Goal: Information Seeking & Learning: Learn about a topic

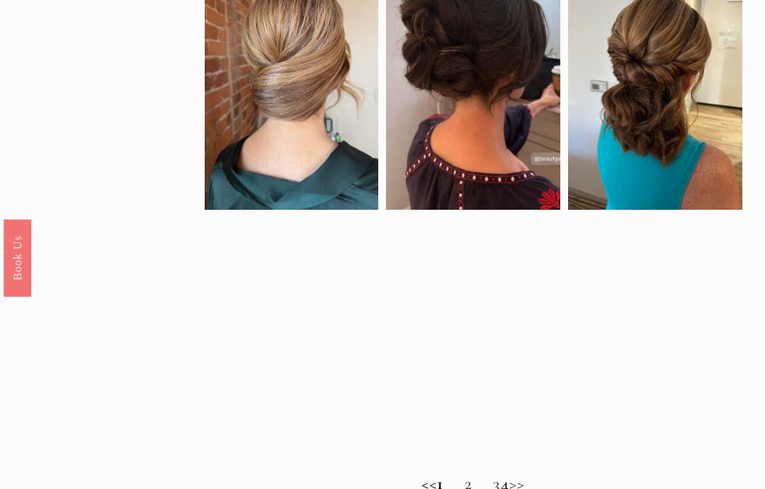
scroll to position [716, 0]
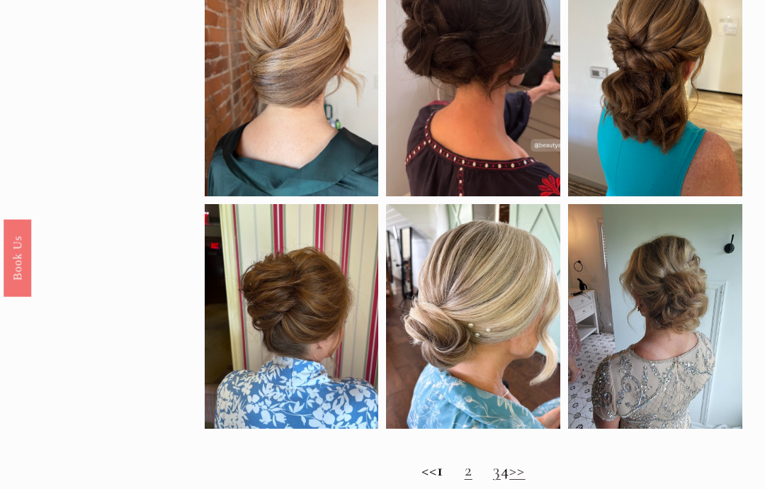
click at [465, 464] on link "2" at bounding box center [469, 470] width 8 height 21
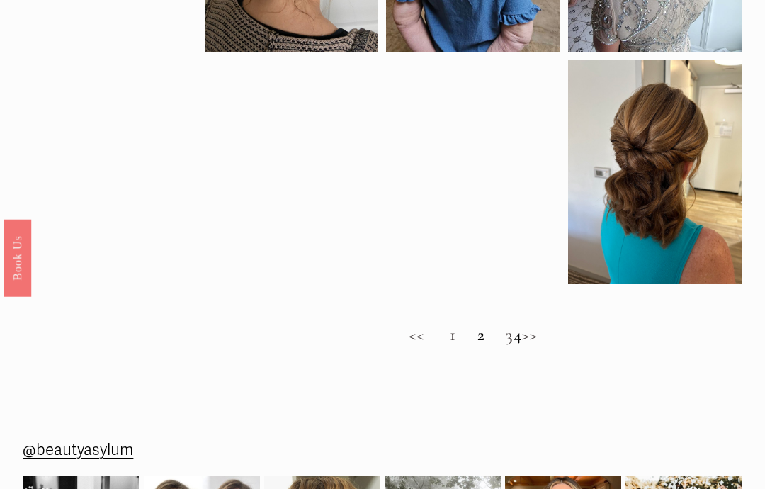
scroll to position [853, 0]
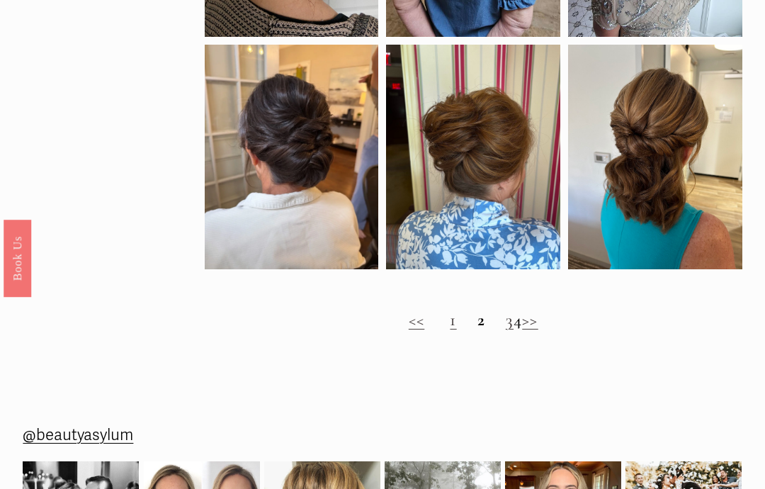
click at [506, 327] on link "3" at bounding box center [510, 319] width 8 height 21
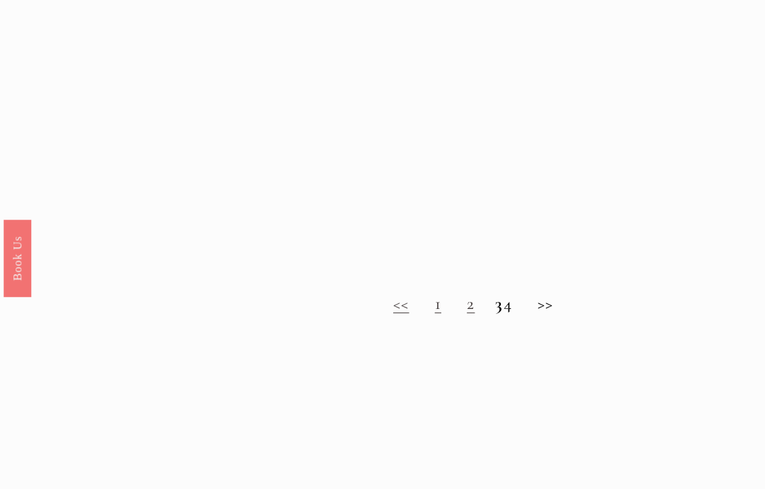
scroll to position [864, 0]
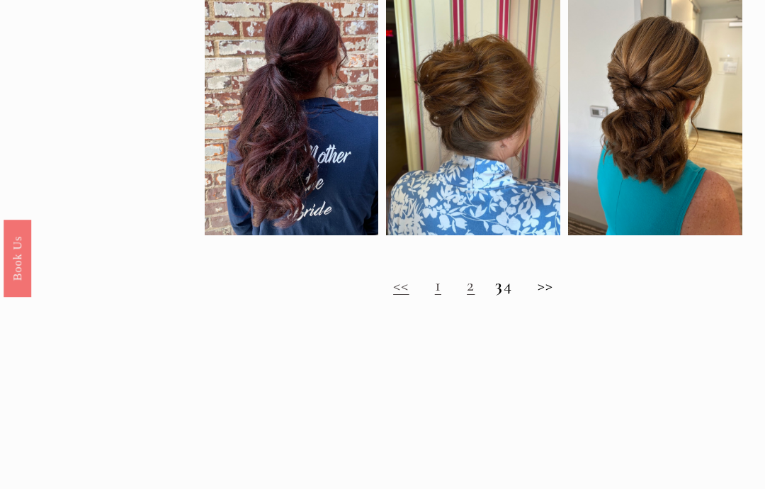
click at [521, 295] on h2 "<< 1 2 3 4 >>" at bounding box center [473, 285] width 537 height 21
click at [518, 295] on h2 "<< 1 2 3 4 >>" at bounding box center [473, 285] width 537 height 21
click at [521, 294] on h2 "<< 1 2 3 4 >>" at bounding box center [473, 285] width 537 height 21
click at [517, 295] on h2 "<< 1 2 3 4 >>" at bounding box center [473, 285] width 537 height 21
click at [525, 295] on h2 "<< 1 2 3 4 >>" at bounding box center [473, 285] width 537 height 21
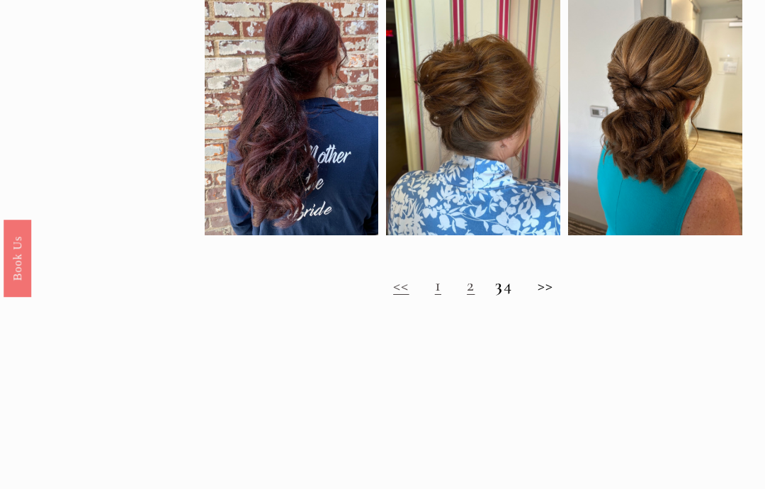
click at [518, 290] on h2 "<< 1 2 3 4 >>" at bounding box center [473, 285] width 537 height 21
click at [518, 295] on h2 "<< 1 2 3 4 >>" at bounding box center [473, 285] width 537 height 21
click at [527, 295] on h2 "<< 1 2 3 4 >>" at bounding box center [473, 285] width 537 height 21
click at [518, 295] on h2 "<< 1 2 3 4 >>" at bounding box center [473, 285] width 537 height 21
click at [525, 290] on h2 "<< 1 2 3 4 >>" at bounding box center [473, 285] width 537 height 21
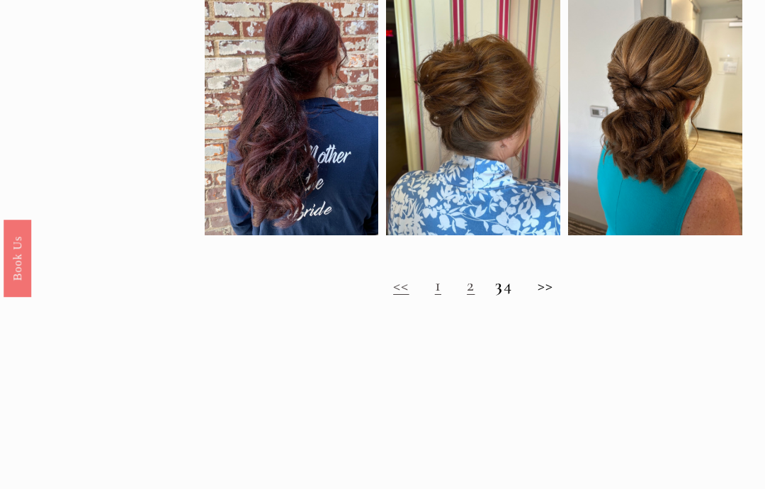
click at [528, 293] on h2 "<< 1 2 3 4 >>" at bounding box center [473, 285] width 537 height 21
click at [522, 288] on h2 "<< 1 2 3 4 >>" at bounding box center [473, 285] width 537 height 21
click at [557, 293] on h2 "<< 1 2 3 4 >>" at bounding box center [473, 285] width 537 height 21
click at [552, 295] on h2 "<< 1 2 3 4 >>" at bounding box center [473, 285] width 537 height 21
click at [511, 288] on h2 "<< 1 2 3 4 >>" at bounding box center [473, 285] width 537 height 21
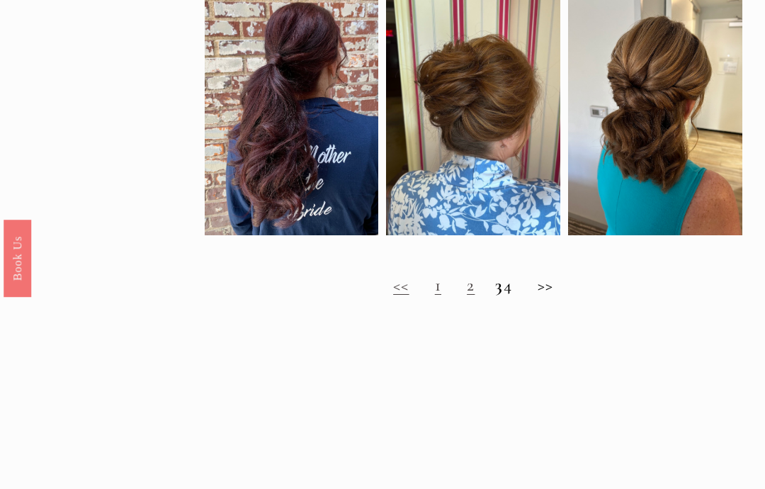
click at [495, 295] on strong "3" at bounding box center [499, 284] width 8 height 21
click at [467, 295] on link "2" at bounding box center [471, 284] width 8 height 21
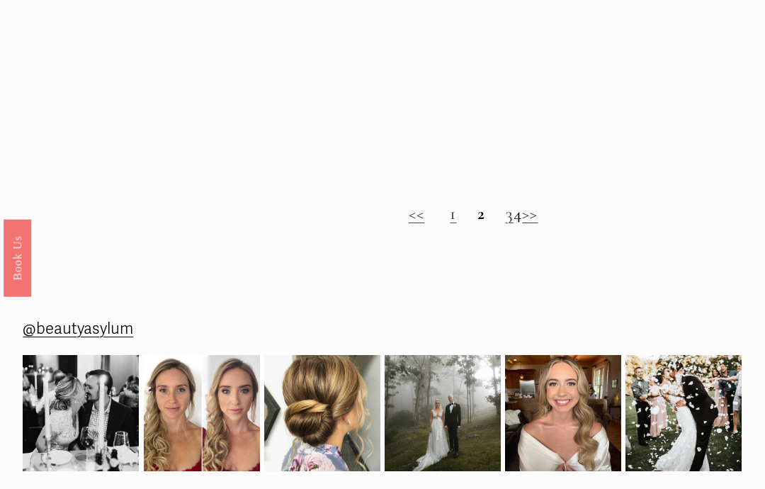
scroll to position [1015, 0]
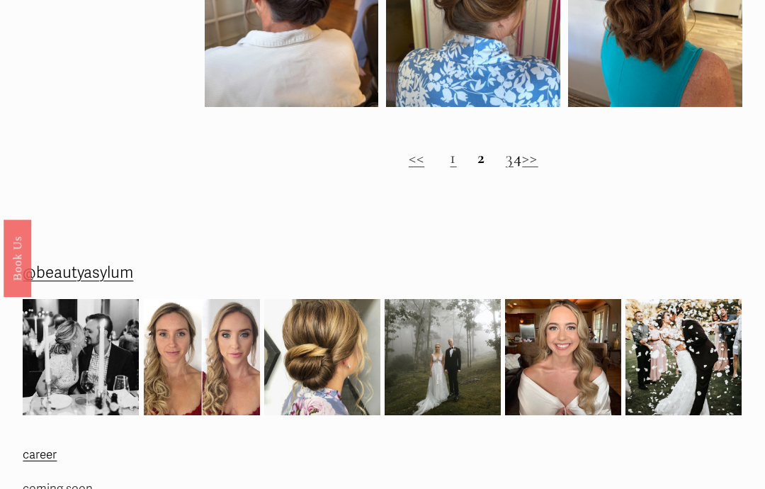
click at [517, 164] on h2 "<< 1 2 3 4 >>" at bounding box center [473, 157] width 537 height 21
click at [513, 168] on h2 "<< 1 2 3 4 >>" at bounding box center [473, 157] width 537 height 21
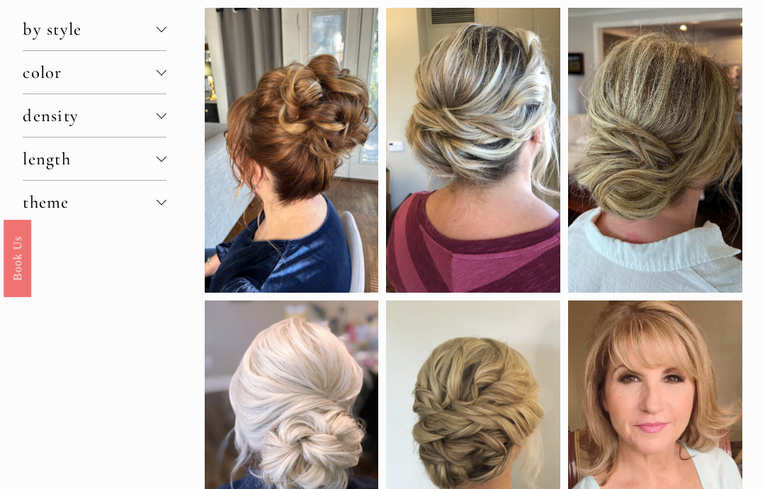
scroll to position [0, 0]
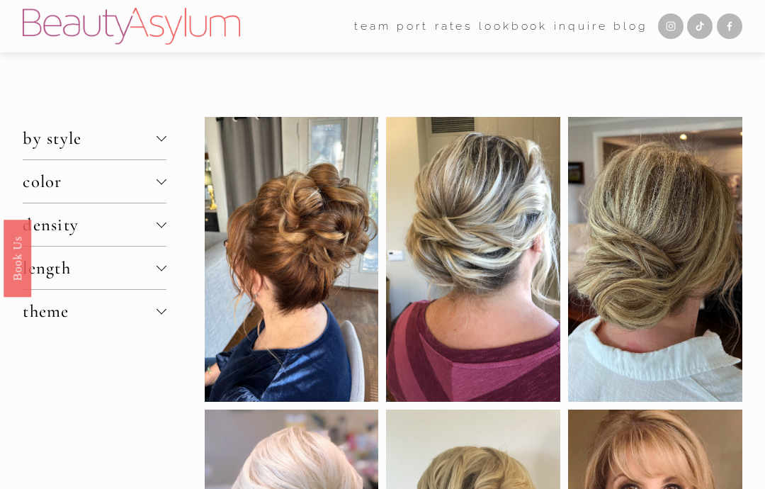
click at [161, 271] on div at bounding box center [161, 266] width 10 height 10
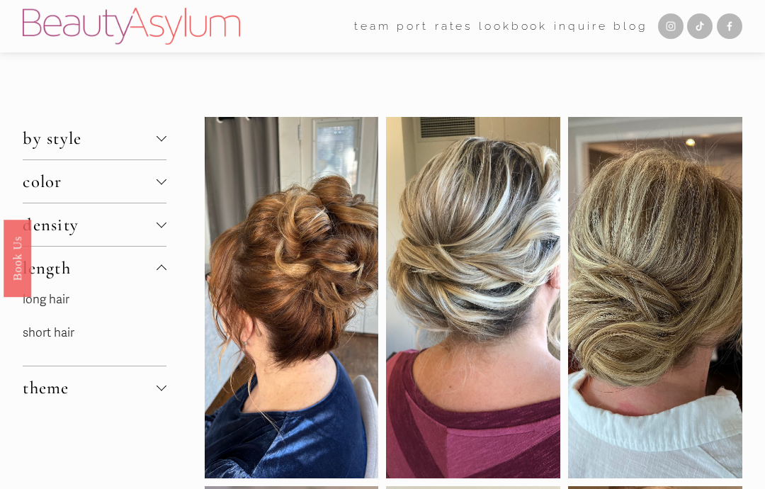
click at [69, 301] on link "long hair" at bounding box center [46, 299] width 47 height 15
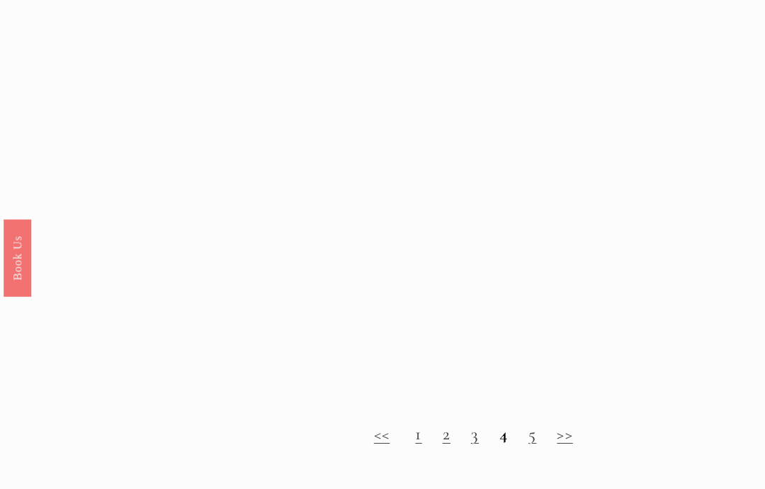
scroll to position [1227, 0]
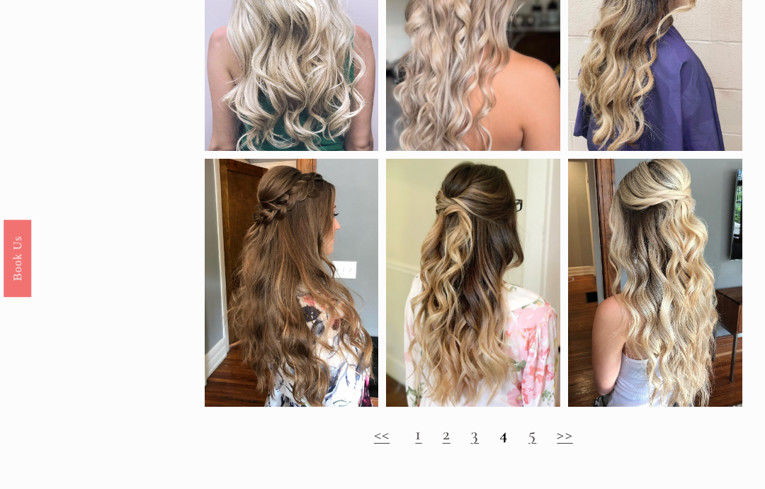
click at [450, 440] on link "2" at bounding box center [447, 433] width 8 height 21
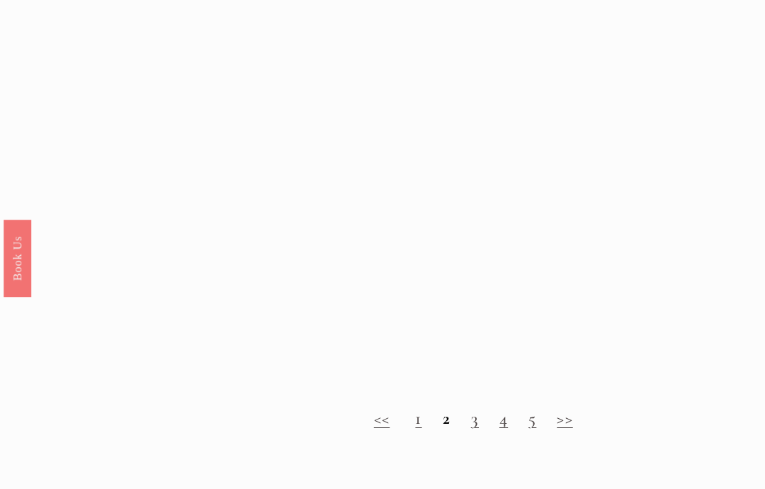
scroll to position [1301, 0]
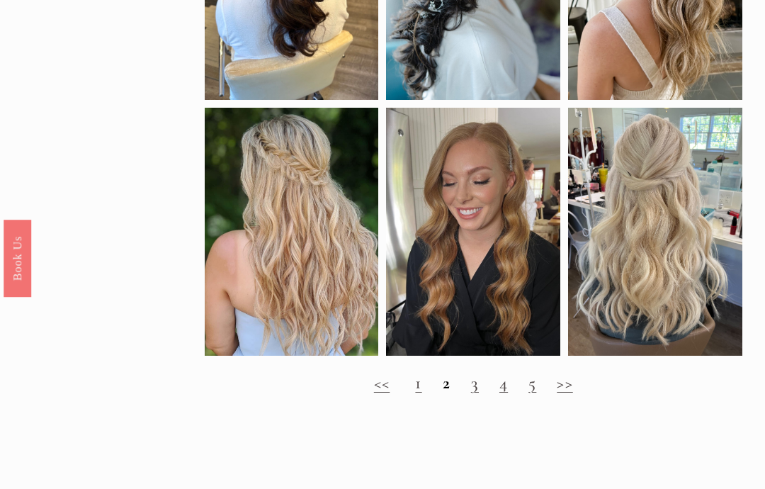
click at [476, 392] on link "3" at bounding box center [475, 382] width 8 height 21
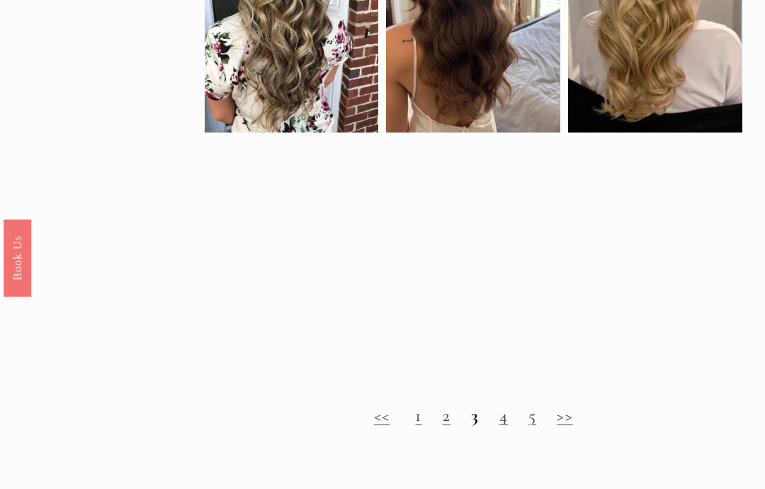
scroll to position [757, 0]
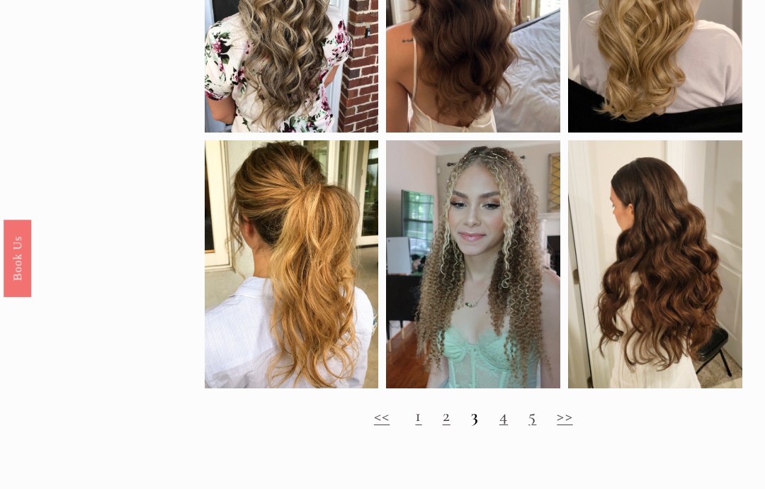
click at [503, 414] on link "4" at bounding box center [503, 414] width 8 height 21
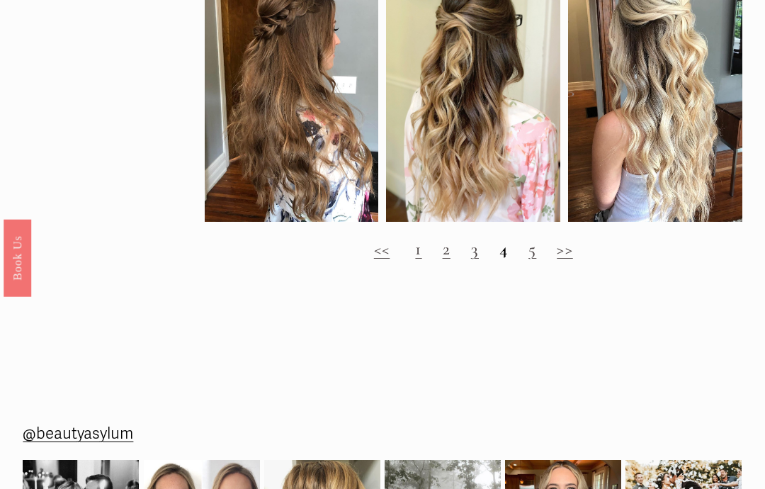
scroll to position [1411, 0]
click at [532, 259] on link "5" at bounding box center [532, 248] width 8 height 21
